Goal: Check status: Check status

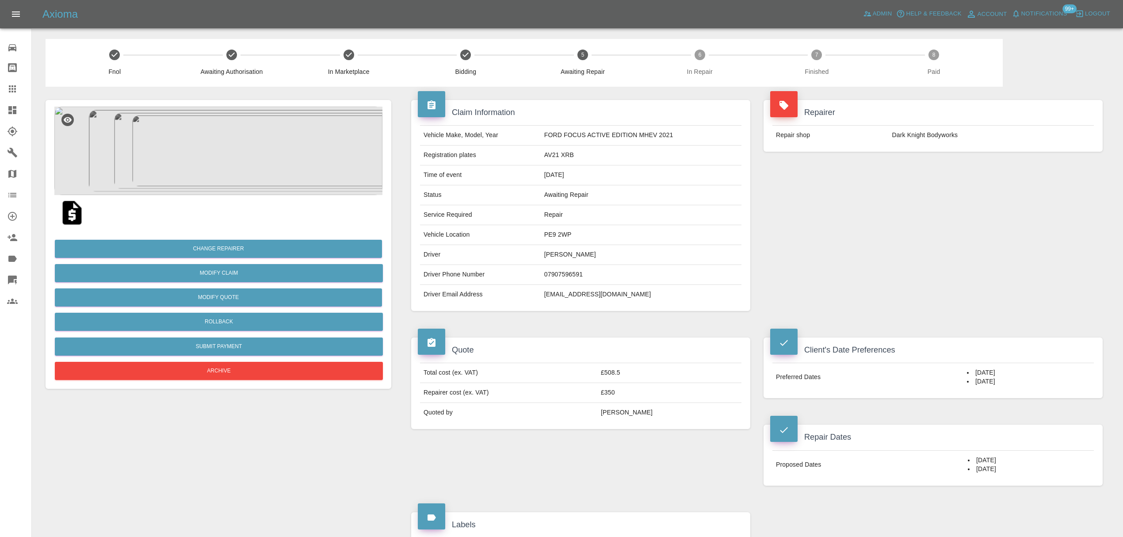
scroll to position [542, 0]
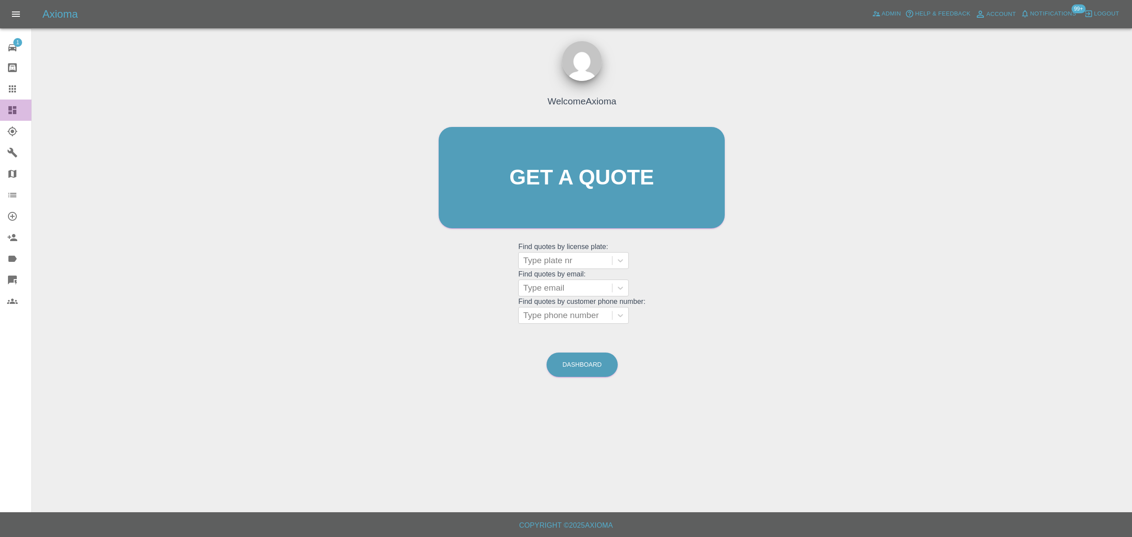
click at [13, 110] on icon at bounding box center [12, 110] width 11 height 11
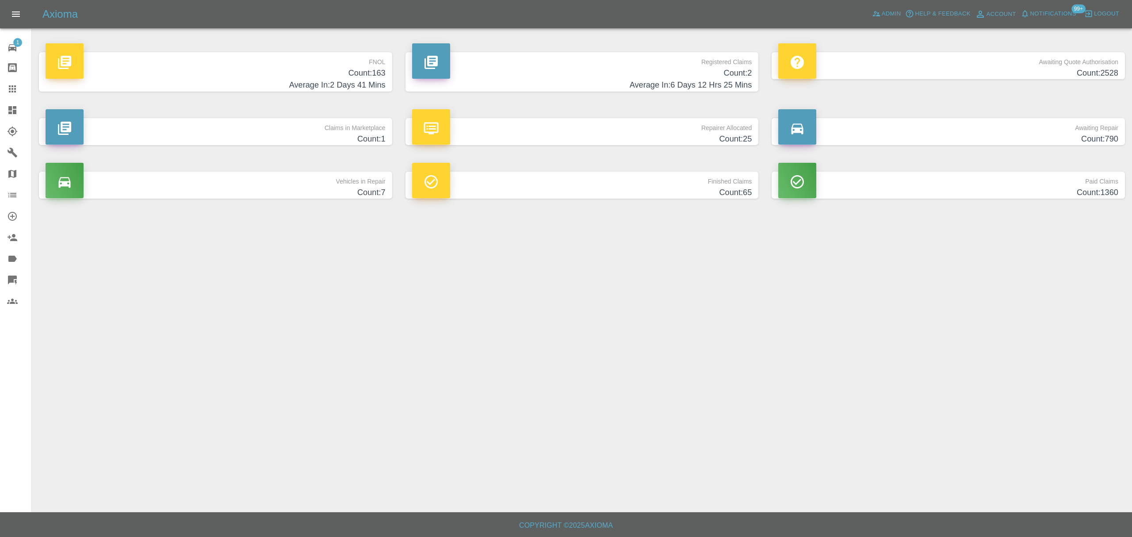
click at [276, 62] on p "FNOL" at bounding box center [216, 59] width 340 height 15
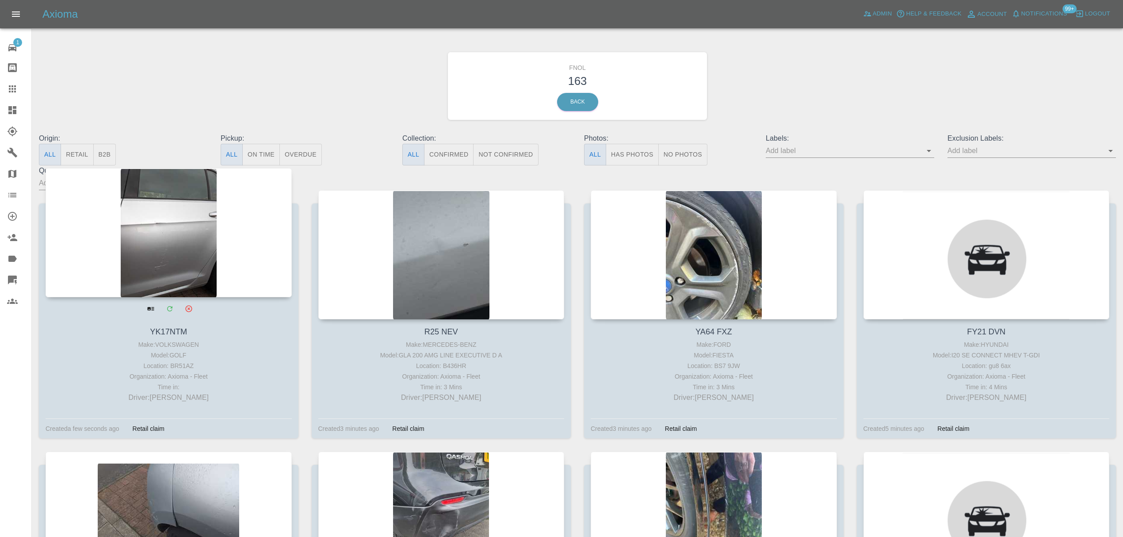
click at [154, 250] on div at bounding box center [169, 232] width 246 height 129
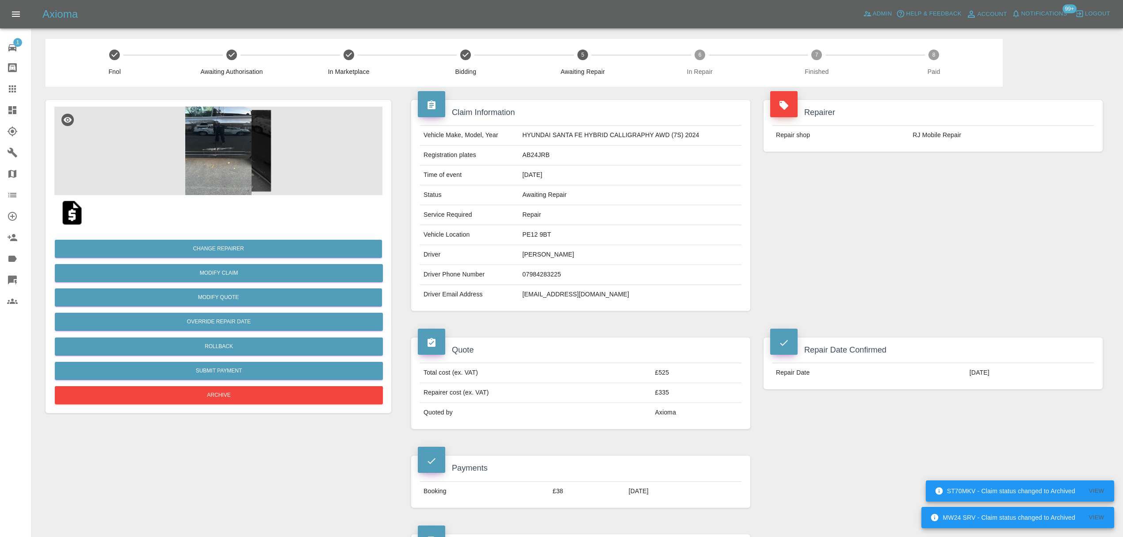
click at [15, 91] on icon at bounding box center [12, 88] width 7 height 7
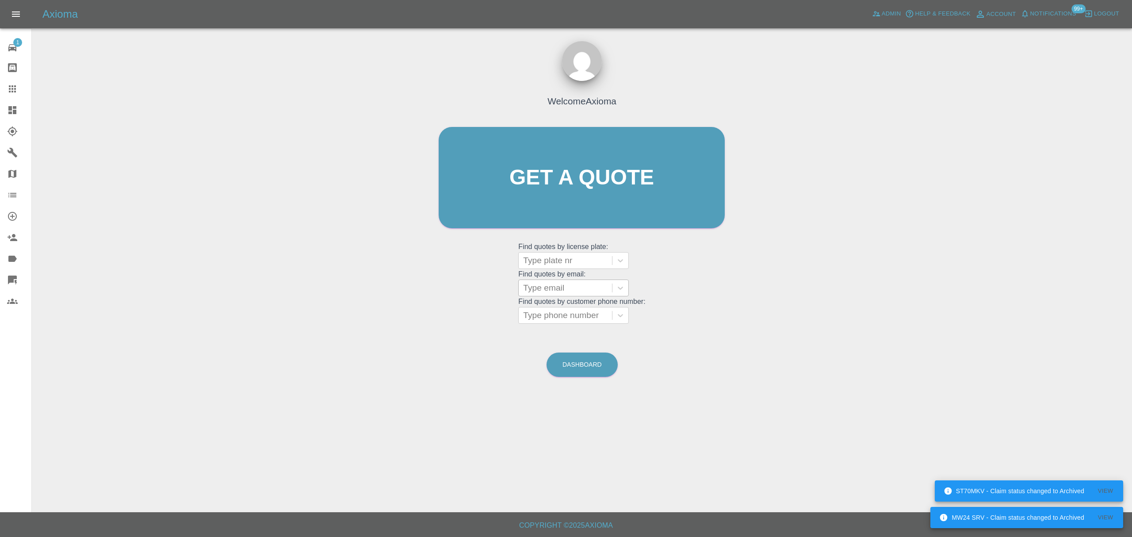
click at [564, 293] on div at bounding box center [565, 288] width 84 height 12
paste input "annacourtney@me.com"
type input "annacourtney@me.com"
click at [563, 306] on div "SB71 PVZ, Finished" at bounding box center [573, 311] width 111 height 18
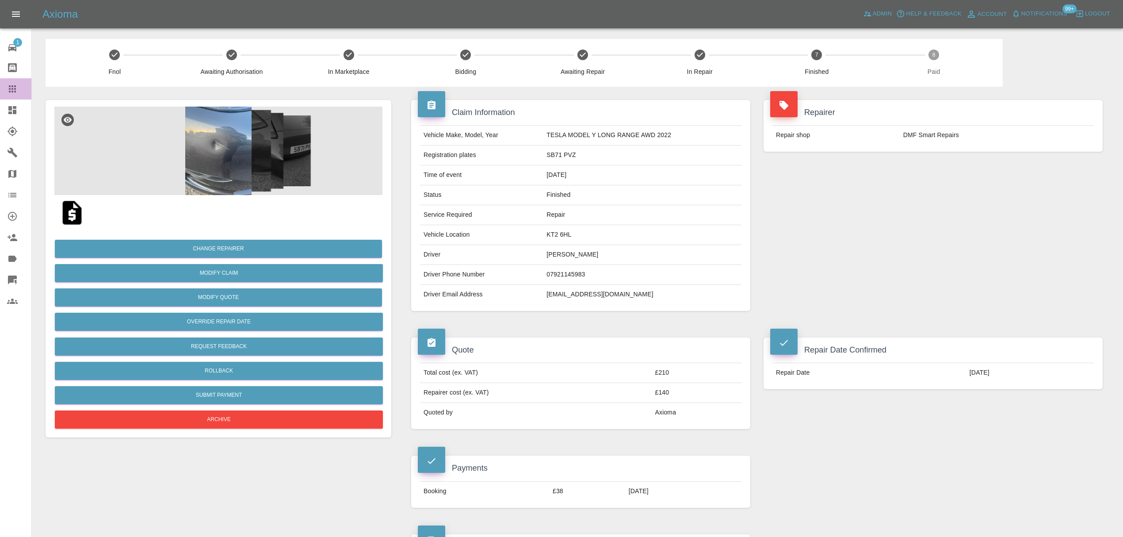
click at [11, 96] on link "Claims" at bounding box center [15, 88] width 31 height 21
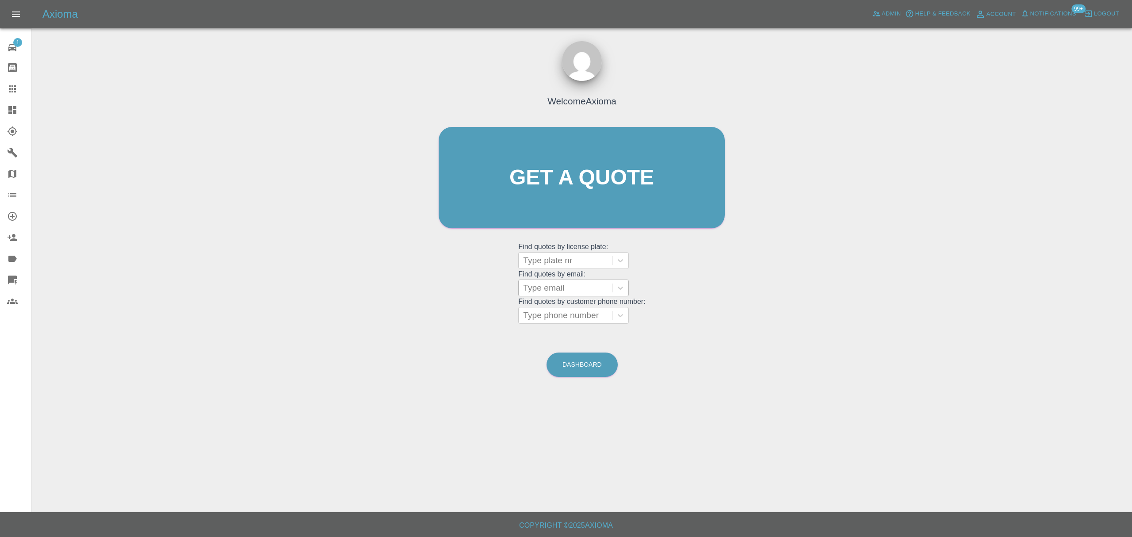
click at [540, 281] on div "Type email" at bounding box center [565, 288] width 93 height 16
paste input "john.mortimer@grantwestfield.co.uk"
type input "john.mortimer@grantwestfield.co.uk"
click at [565, 314] on div "BT70 LVJ, Finished" at bounding box center [573, 311] width 111 height 18
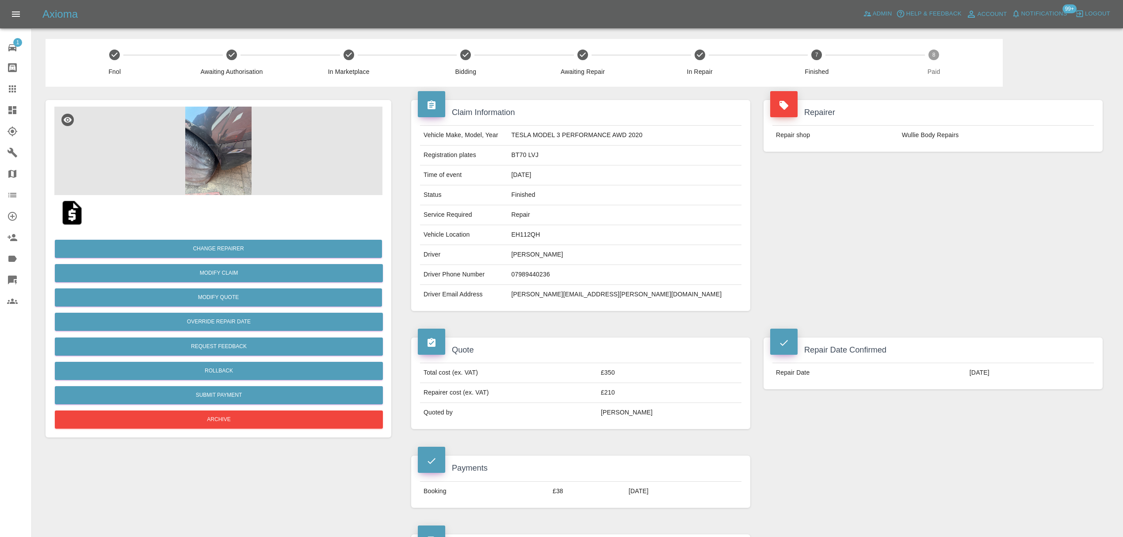
click at [558, 297] on td "john.mortimer@grantwestfield.co.uk" at bounding box center [624, 294] width 233 height 19
drag, startPoint x: 16, startPoint y: 93, endPoint x: 36, endPoint y: 107, distance: 23.8
click at [16, 93] on icon at bounding box center [12, 89] width 11 height 11
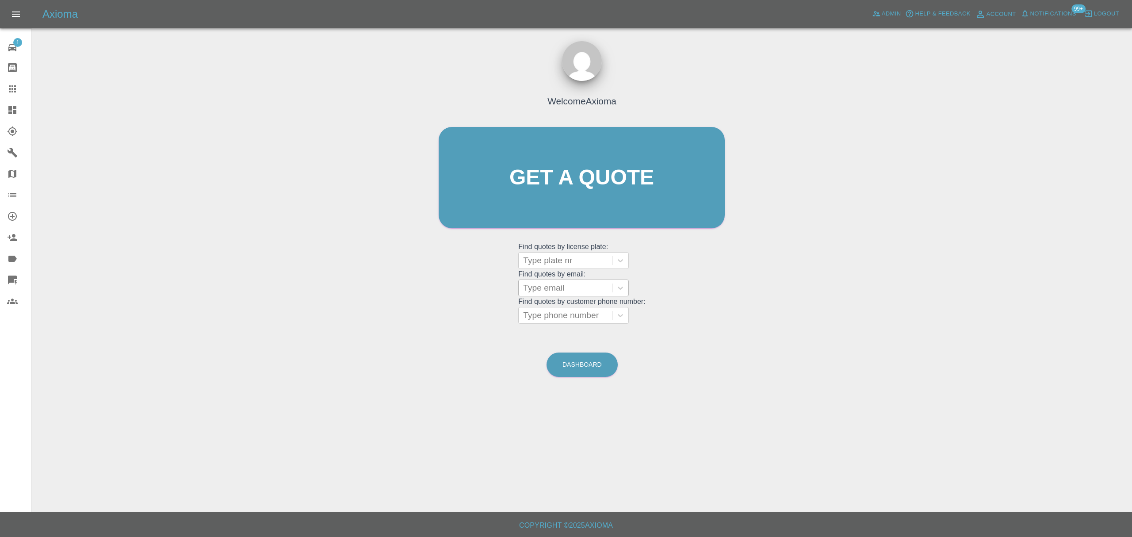
click at [579, 296] on div "Type email" at bounding box center [573, 287] width 111 height 17
paste input "martinpcourt@gmail.com"
type input "martinpcourt@gmail.com"
click at [572, 310] on div "HJ71XXP, Finished" at bounding box center [573, 311] width 111 height 18
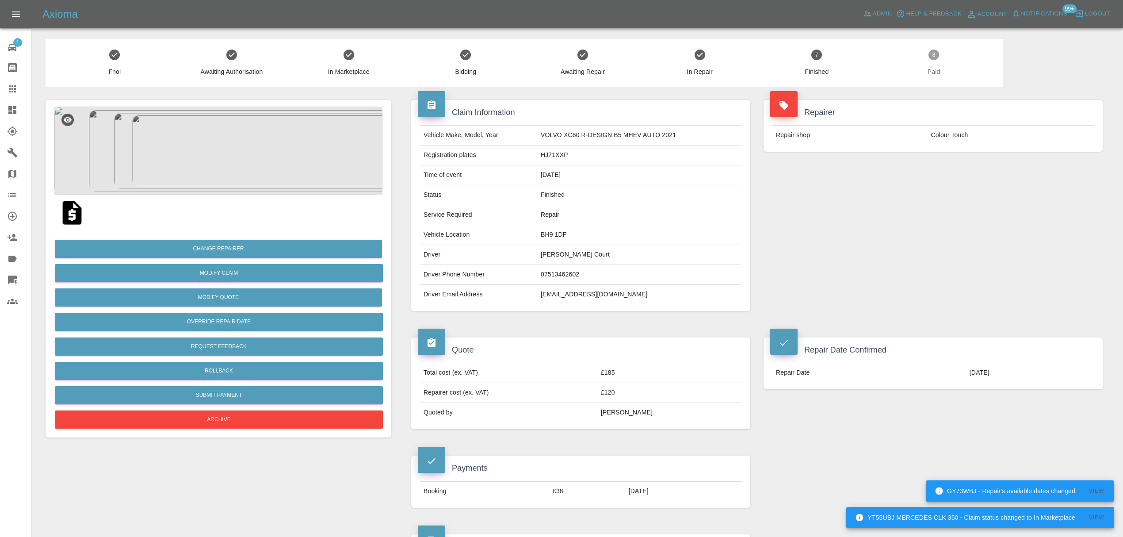
click at [11, 89] on icon at bounding box center [12, 88] width 7 height 7
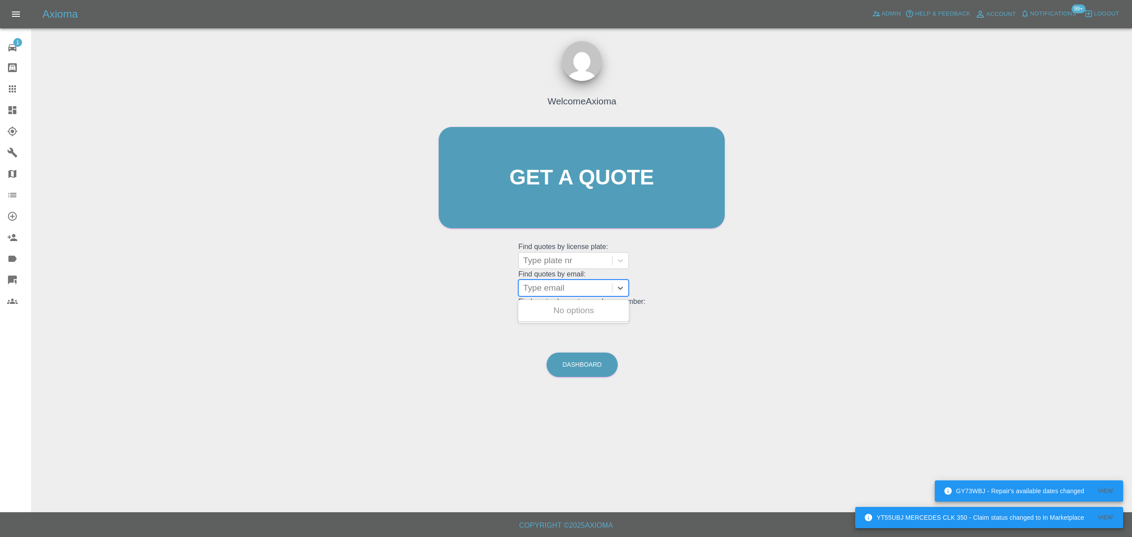
click at [555, 281] on div "Type email" at bounding box center [565, 288] width 93 height 16
paste input "jtbrowning@hotmail.co.uk"
type input "jtbrowning@hotmail.co.uk"
click at [559, 310] on div "VO65 OBT, Finished" at bounding box center [573, 311] width 111 height 18
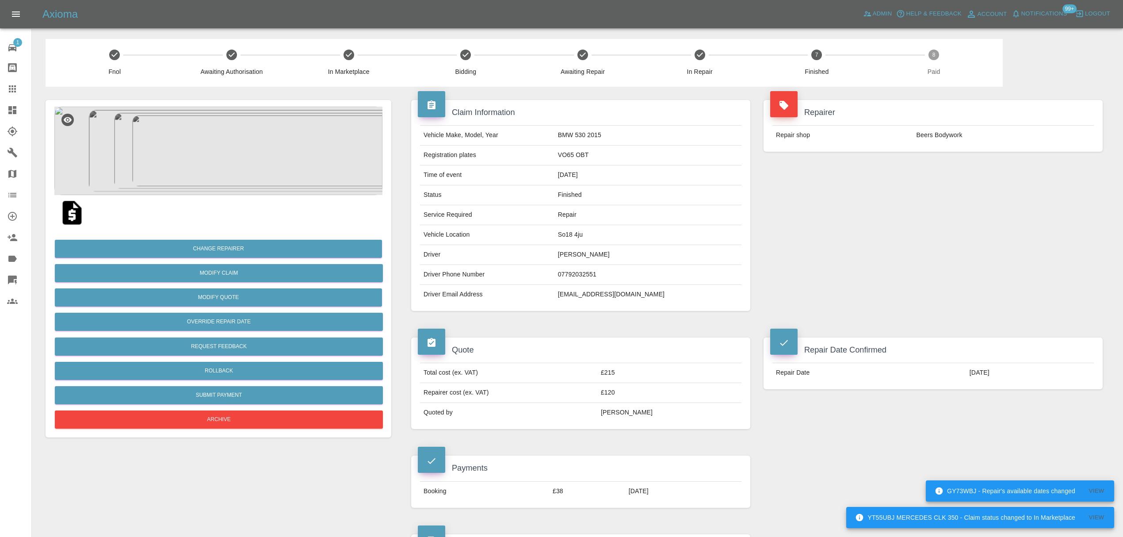
drag, startPoint x: 15, startPoint y: 92, endPoint x: 23, endPoint y: 98, distance: 9.9
click at [15, 92] on icon at bounding box center [12, 88] width 7 height 7
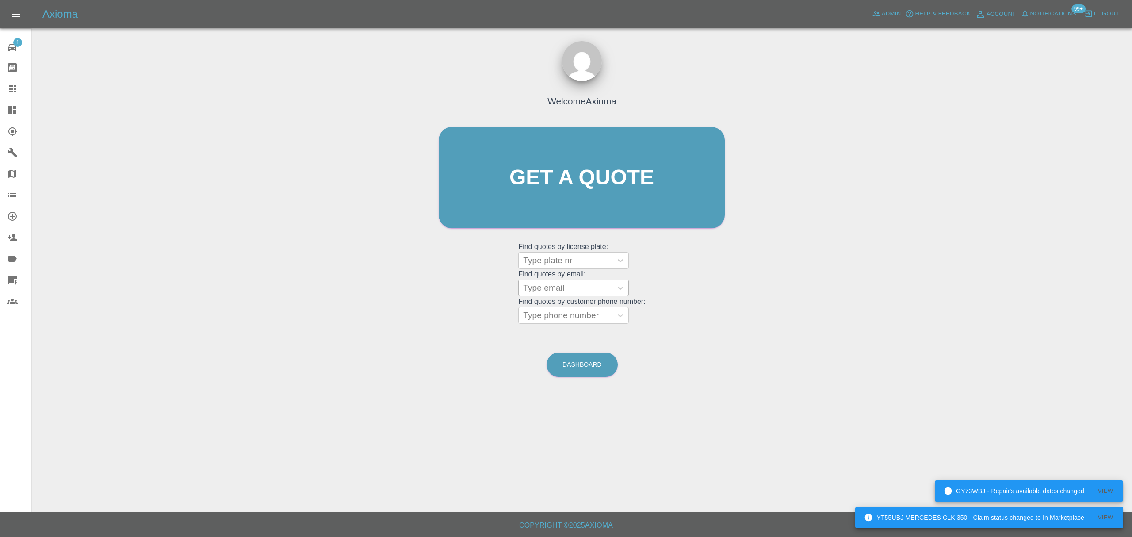
click at [541, 285] on div at bounding box center [565, 288] width 84 height 12
paste input "mullenalan87@gmail.com"
type input "mullenalan87@gmail.com"
click at [551, 310] on div "ND14LCW, Finished" at bounding box center [573, 311] width 111 height 18
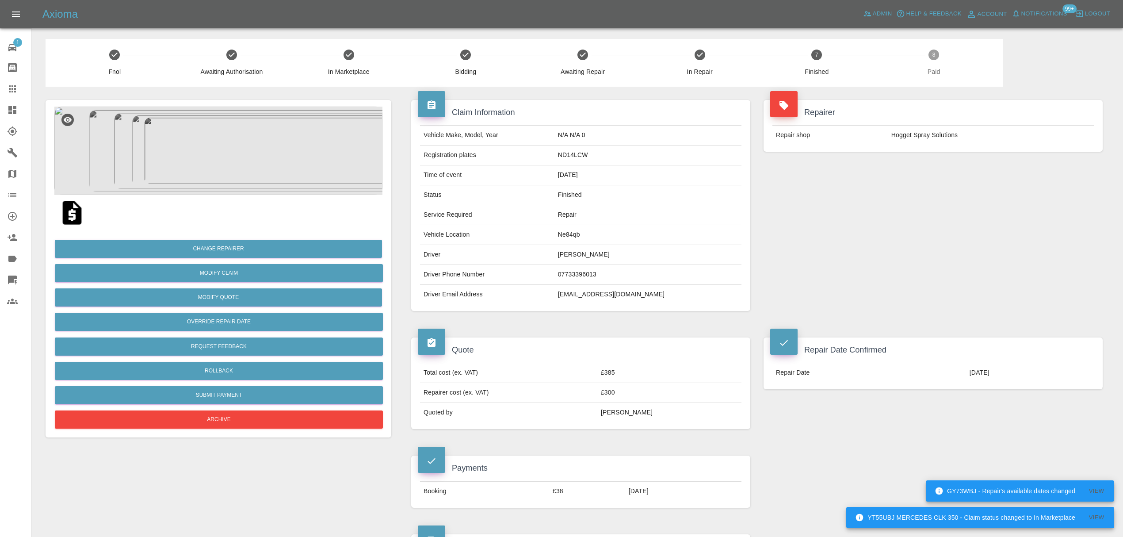
click at [614, 295] on td "mullenalan87@gmail.com" at bounding box center [648, 294] width 187 height 19
copy div "mullenalan87@gmail.com"
click at [14, 92] on icon at bounding box center [12, 88] width 7 height 7
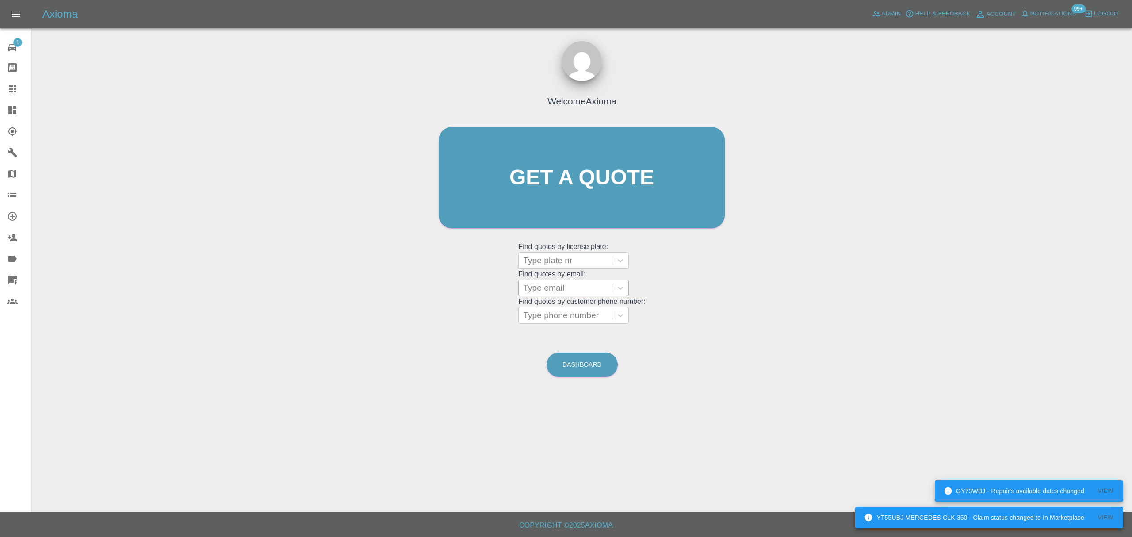
click at [562, 288] on div at bounding box center [565, 288] width 84 height 12
paste input "s.brighten@sky.com"
type input "s.brighten@sky.com"
click at [557, 309] on div "LS66UGB, Finished" at bounding box center [573, 311] width 111 height 18
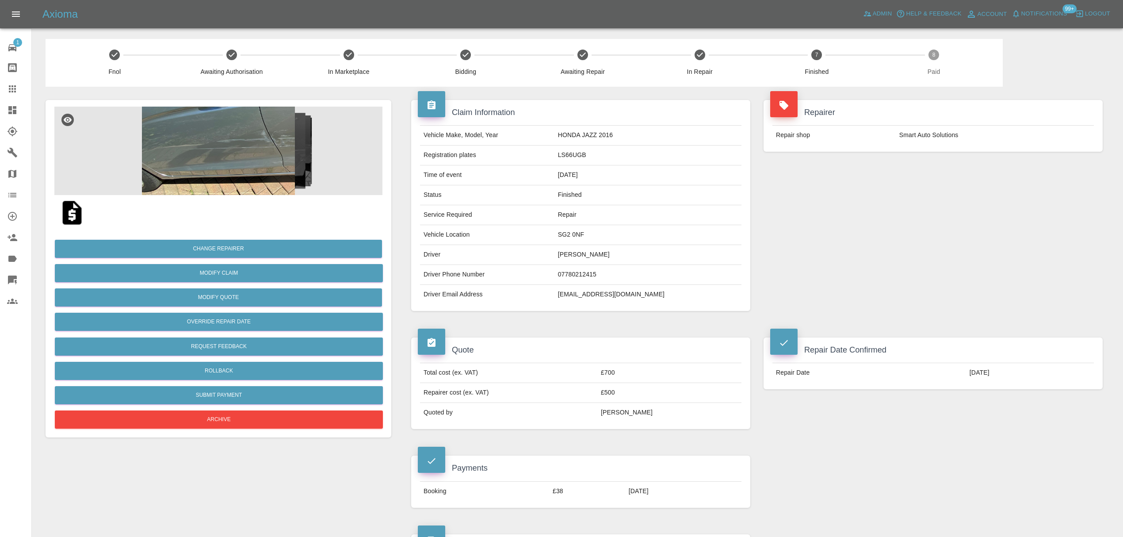
drag, startPoint x: 6, startPoint y: 88, endPoint x: 29, endPoint y: 96, distance: 24.2
click at [6, 88] on link "Claims" at bounding box center [15, 88] width 31 height 21
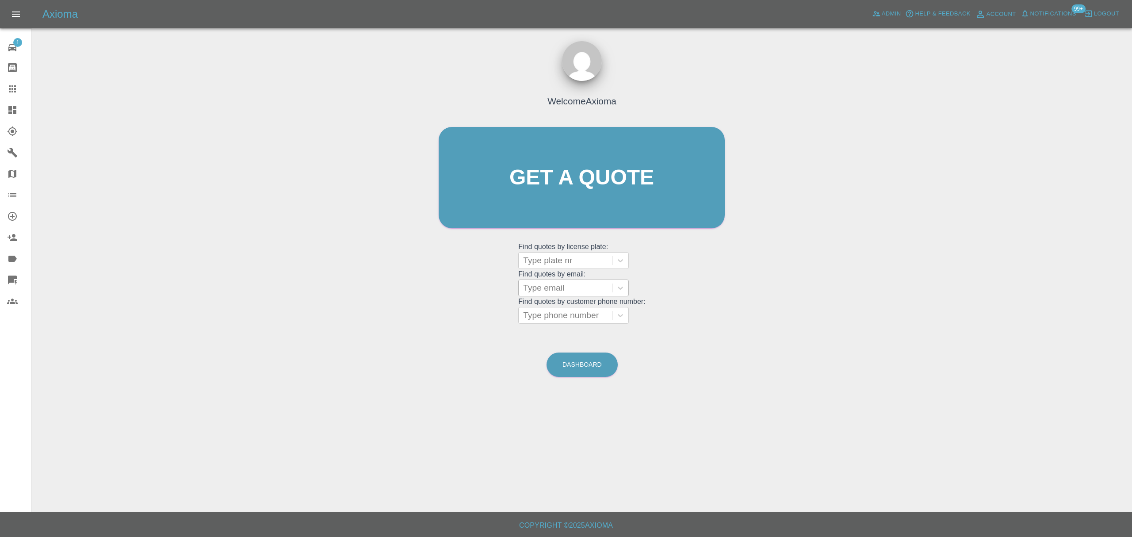
click at [568, 287] on div at bounding box center [565, 288] width 84 height 12
paste input "sammarsden95@gmail.com"
type input "sammarsden95@gmail.com"
click at [565, 315] on div "RV68 XWT, Finished" at bounding box center [573, 311] width 111 height 18
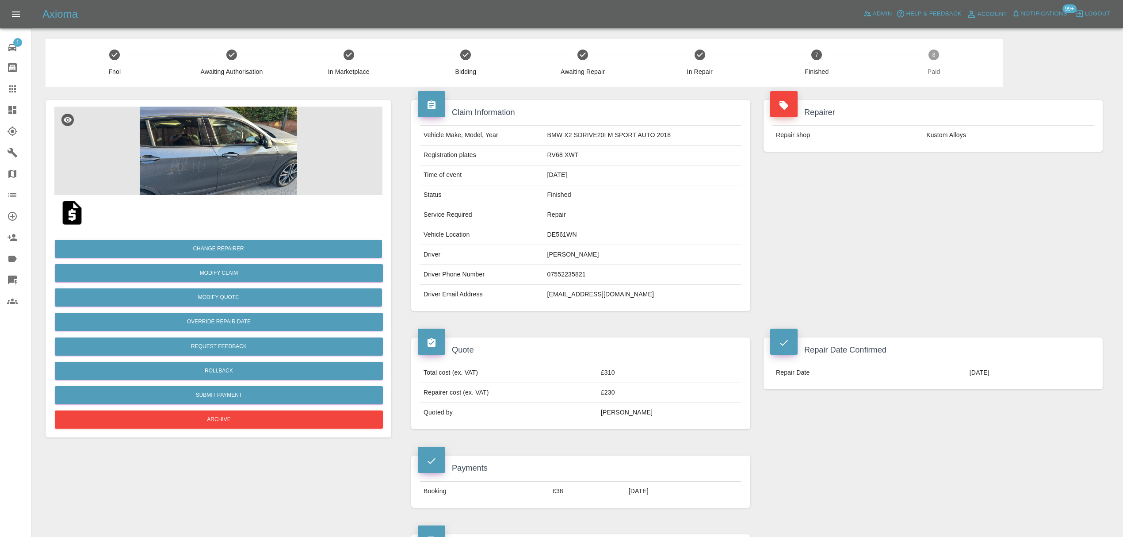
click at [561, 289] on td "sammarsden95@gmail.com" at bounding box center [642, 294] width 198 height 19
copy div "sammarsden95@gmail.com"
click at [6, 92] on link "Claims" at bounding box center [15, 88] width 31 height 21
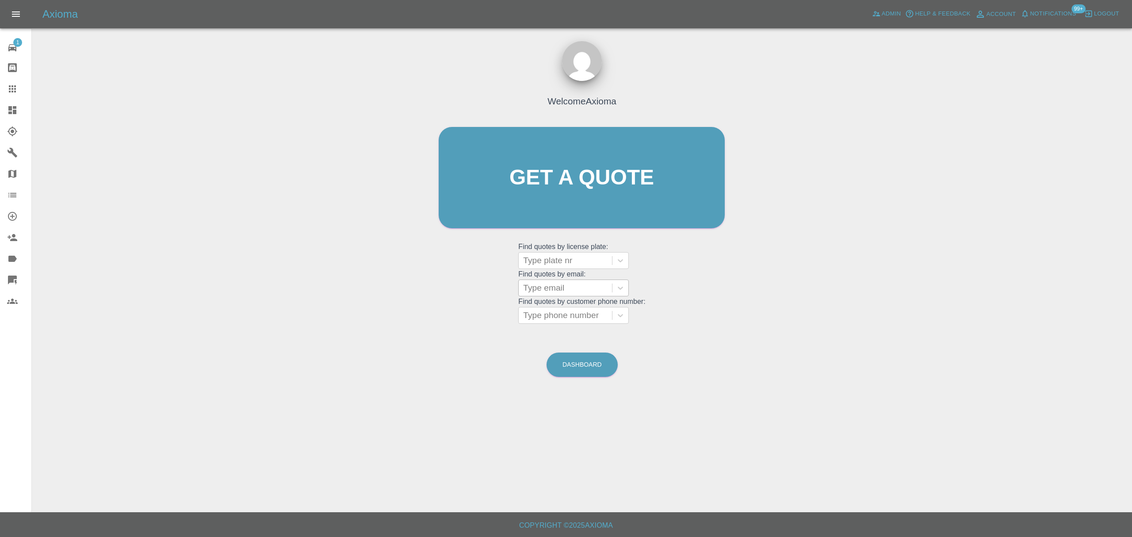
click at [582, 295] on div "Type email" at bounding box center [565, 288] width 93 height 16
paste input "adamamadeo8@gmail.com"
type input "adamamadeo8@gmail.com"
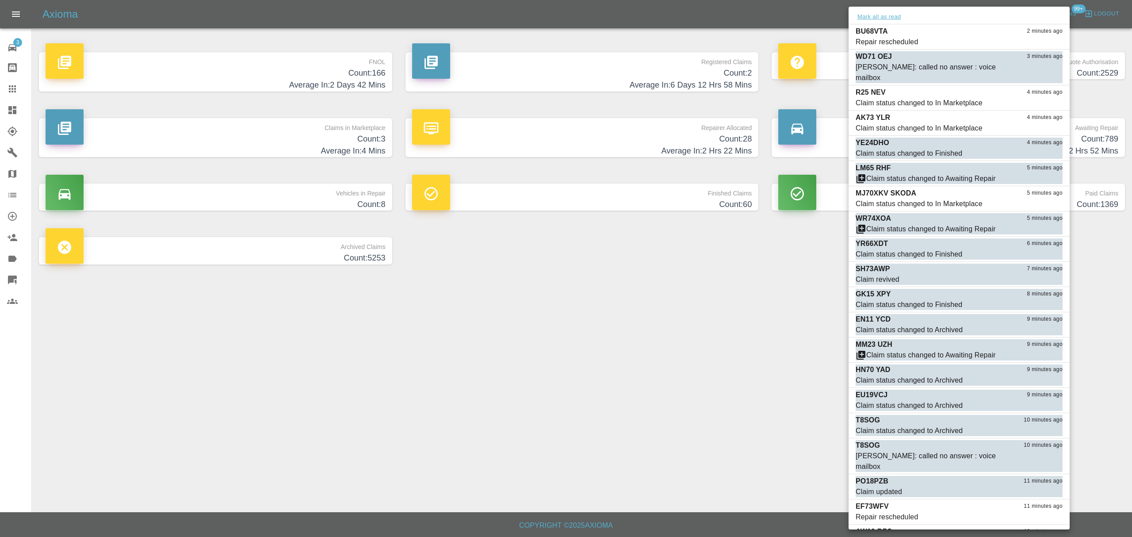
click at [874, 15] on button "Mark all as read" at bounding box center [879, 17] width 47 height 10
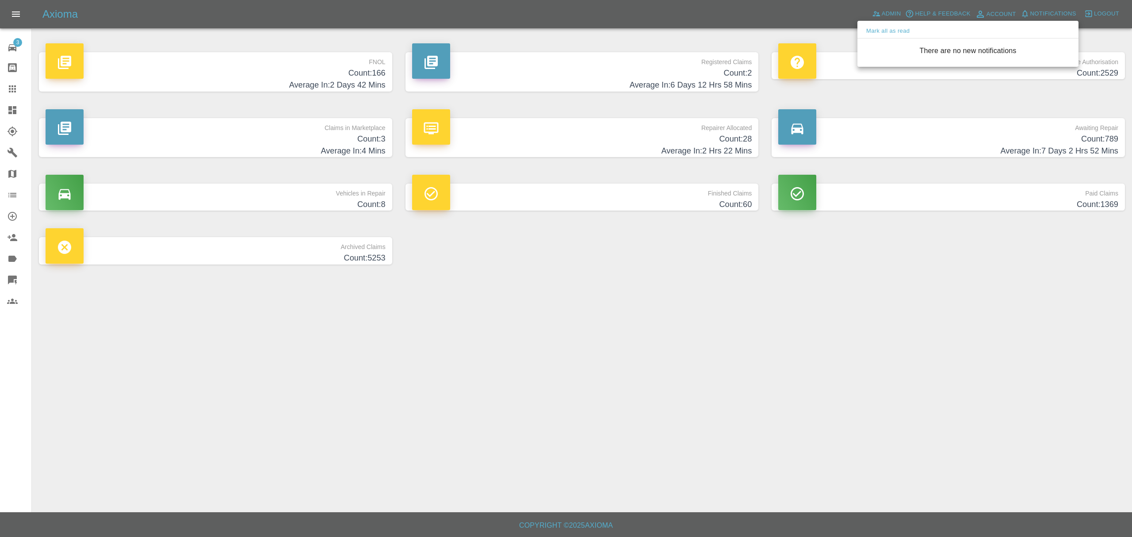
click at [837, 96] on div at bounding box center [566, 268] width 1132 height 537
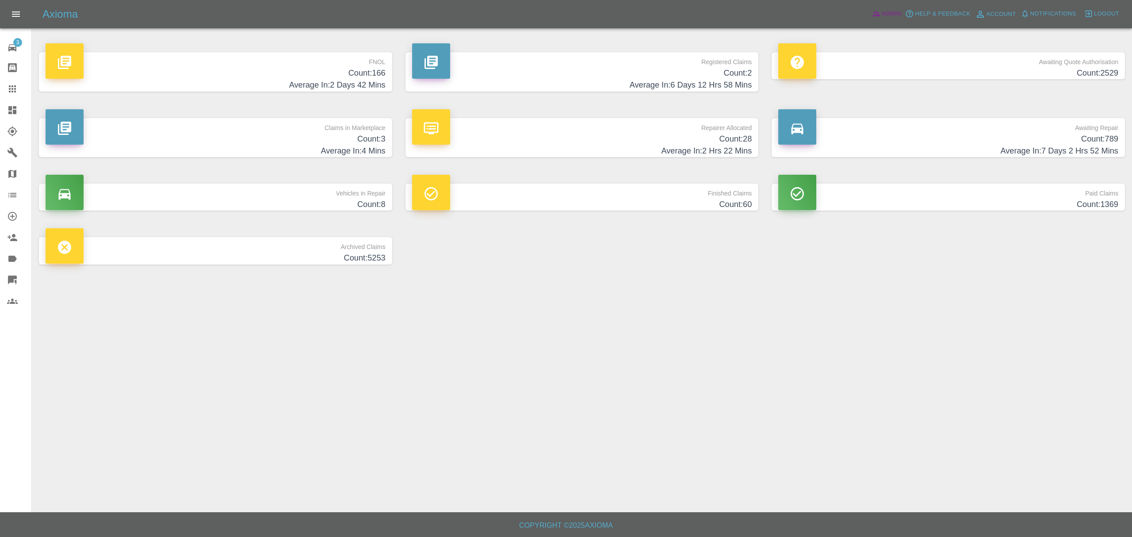
click at [882, 19] on span "Admin" at bounding box center [891, 14] width 19 height 10
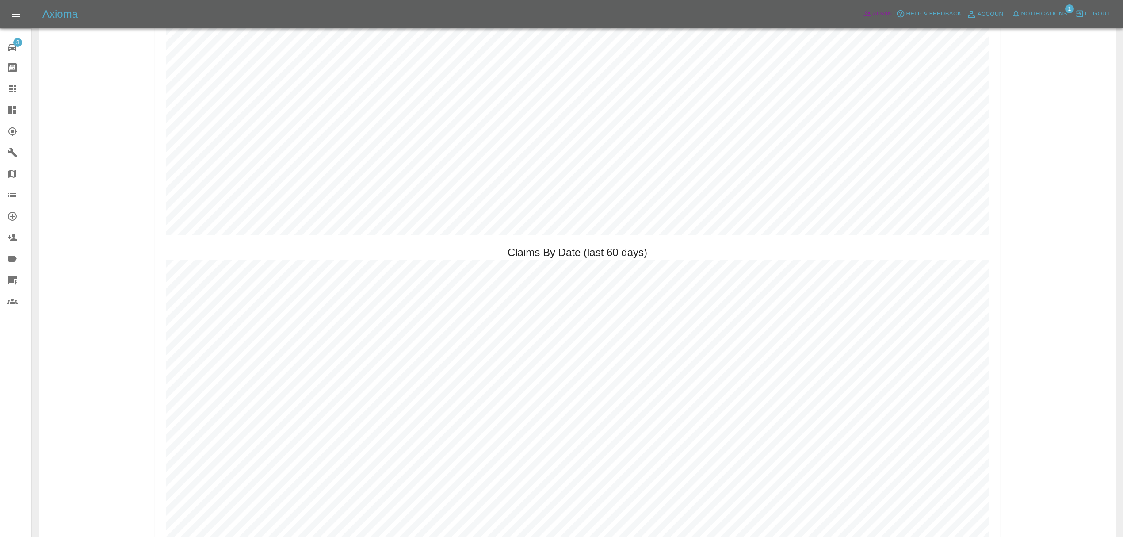
scroll to position [1210, 0]
click at [1060, 15] on span "Notifications" at bounding box center [1044, 14] width 46 height 10
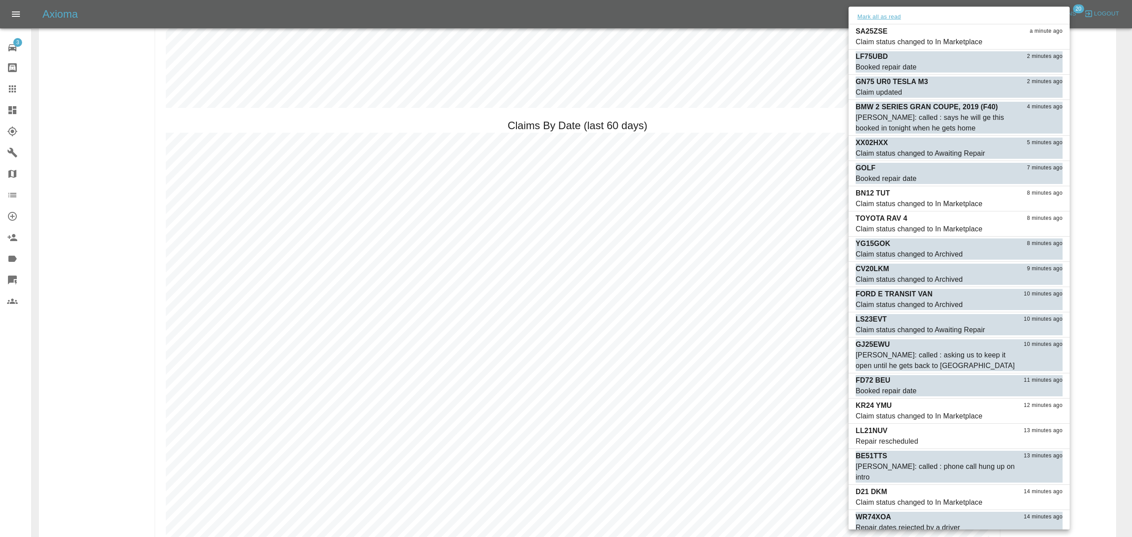
click at [886, 19] on button "Mark all as read" at bounding box center [879, 17] width 47 height 10
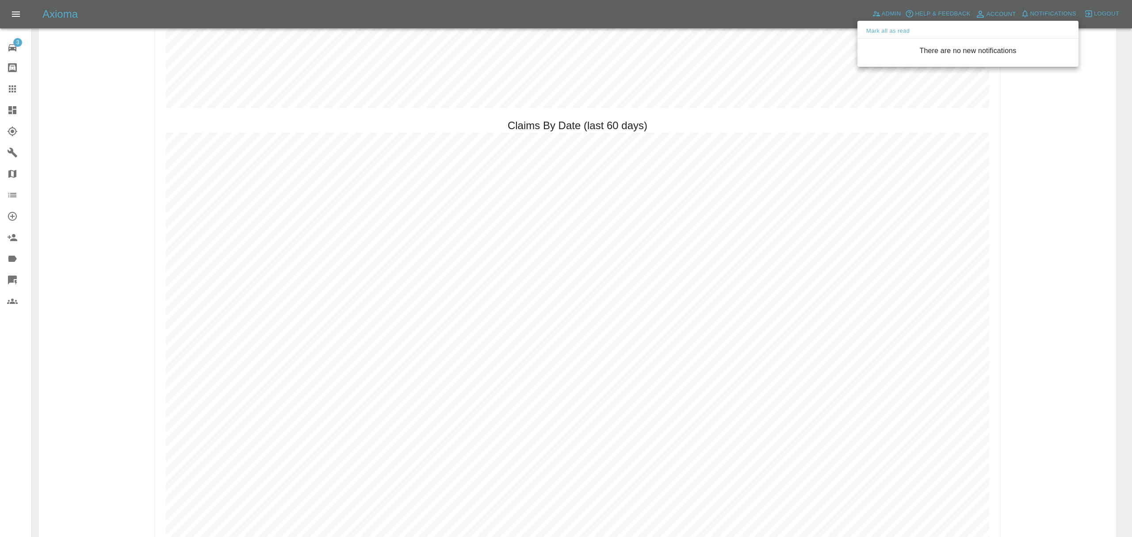
click at [1088, 121] on div at bounding box center [566, 268] width 1132 height 537
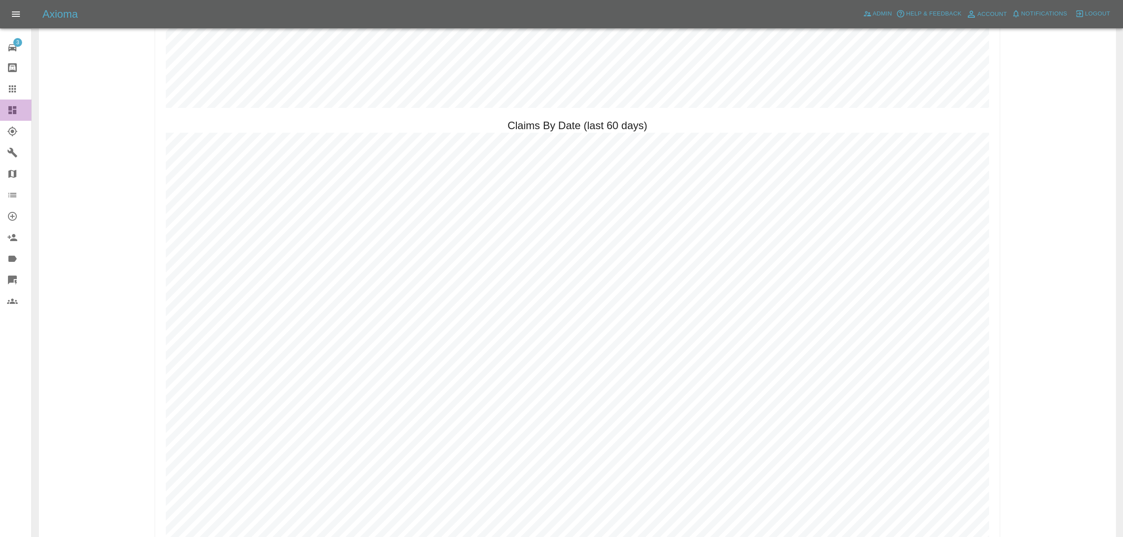
click at [22, 115] on link "Dashboard" at bounding box center [15, 109] width 31 height 21
